Goal: Task Accomplishment & Management: Use online tool/utility

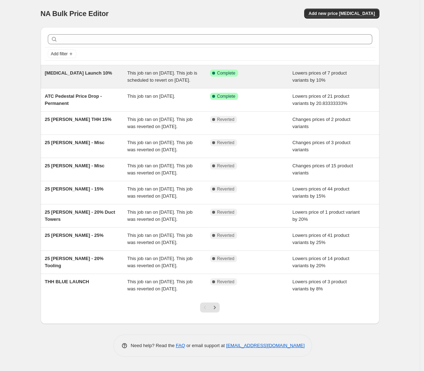
click at [102, 66] on div "[MEDICAL_DATA] Launch 10% This job ran on [DATE]. This job is scheduled to reve…" at bounding box center [210, 76] width 339 height 23
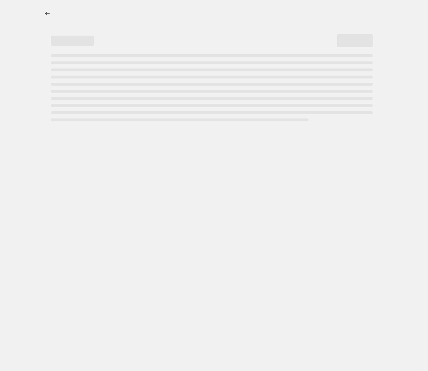
select select "percentage"
select select "no_change"
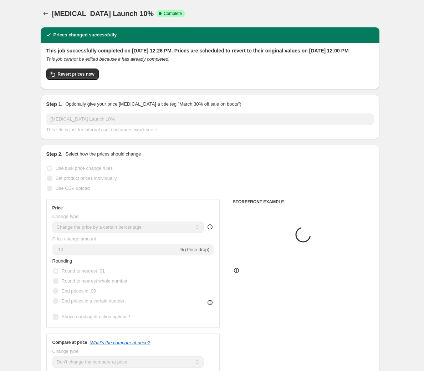
select select "vendor"
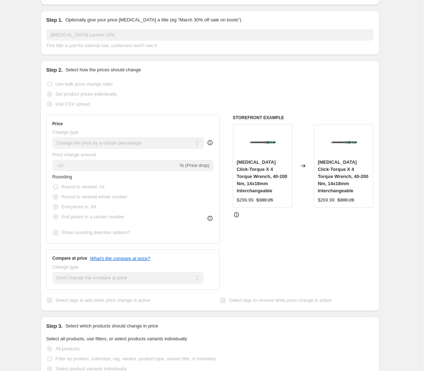
scroll to position [21, 0]
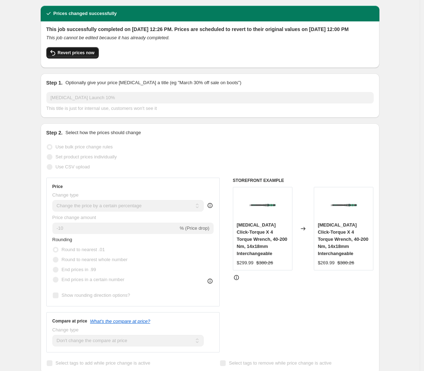
click at [66, 56] on button "Revert prices now" at bounding box center [72, 52] width 52 height 11
checkbox input "false"
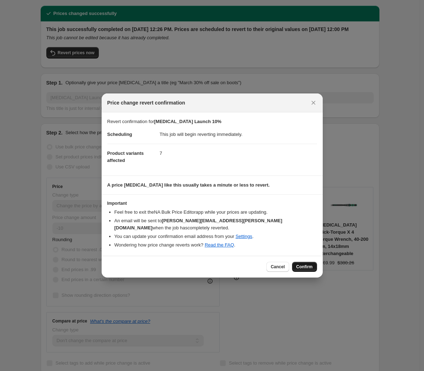
click at [306, 264] on span "Confirm" at bounding box center [305, 267] width 16 height 6
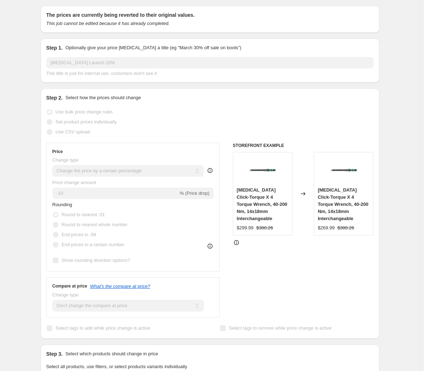
scroll to position [0, 0]
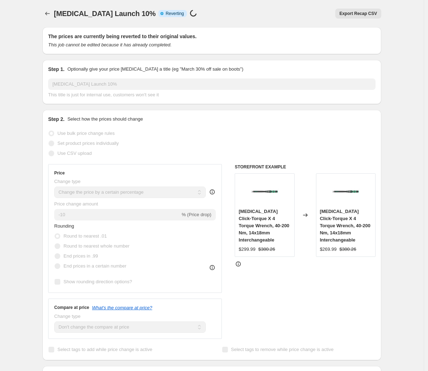
select select "percentage"
select select "no_change"
select select "vendor"
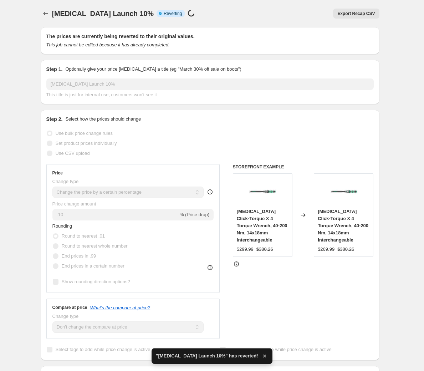
checkbox input "true"
